Goal: Task Accomplishment & Management: Manage account settings

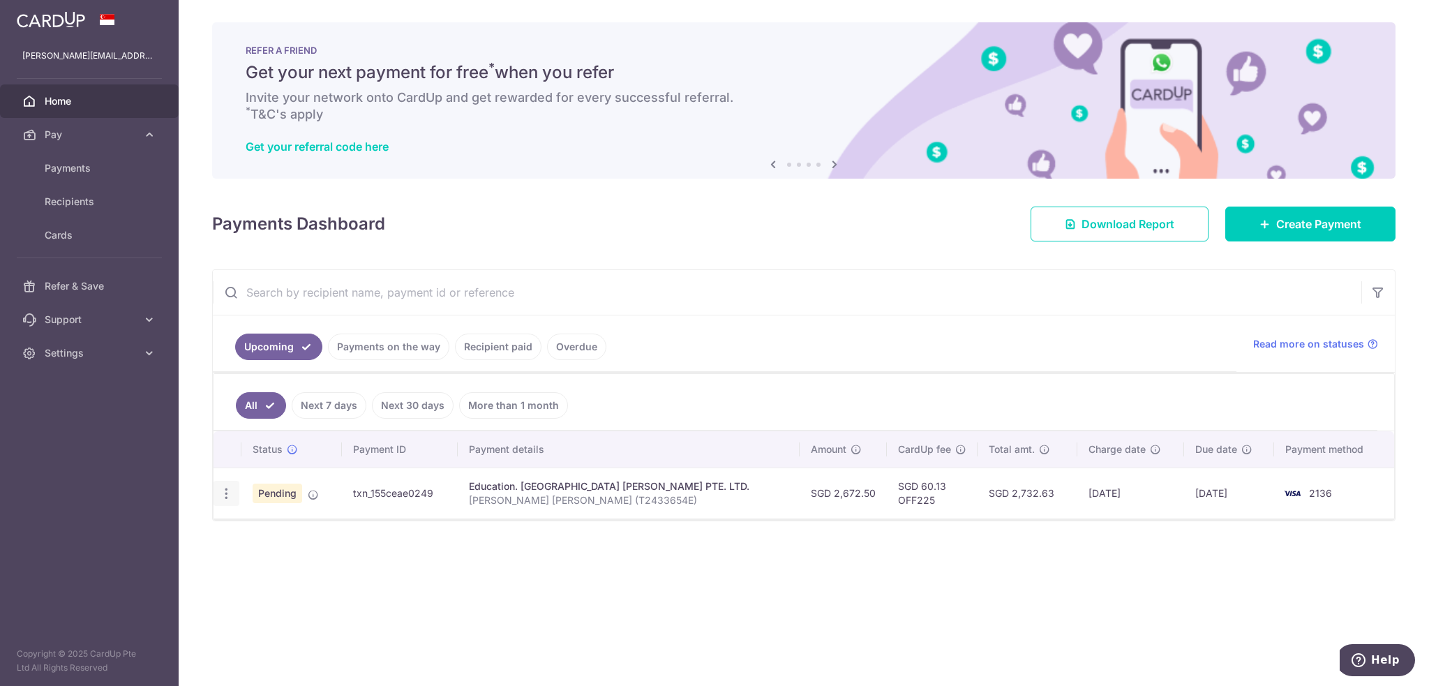
click at [221, 493] on icon "button" at bounding box center [226, 493] width 15 height 15
drag, startPoint x: 124, startPoint y: 470, endPoint x: 118, endPoint y: 454, distance: 16.6
click at [121, 472] on aside "edwin_tan@live.com.sg Home Pay Payments Recipients Cards Refer & Save Support F…" at bounding box center [89, 343] width 179 height 686
click at [117, 162] on span "Payments" at bounding box center [91, 168] width 92 height 14
